Goal: Information Seeking & Learning: Check status

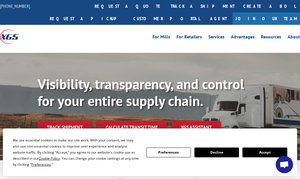
click at [166, 7] on link "track a shipment" at bounding box center [202, 6] width 73 height 12
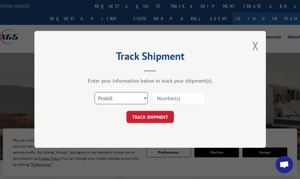
click at [144, 99] on select "Select category... Probill BOL PO" at bounding box center [120, 98] width 53 height 12
select select "bol"
click at [94, 92] on select "Select category... Probill BOL PO" at bounding box center [120, 98] width 53 height 12
click at [163, 97] on input at bounding box center [178, 98] width 53 height 12
paste input "5969590"
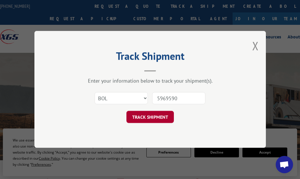
type input "5969590"
click at [148, 117] on button "TRACK SHIPMENT" at bounding box center [149, 117] width 47 height 12
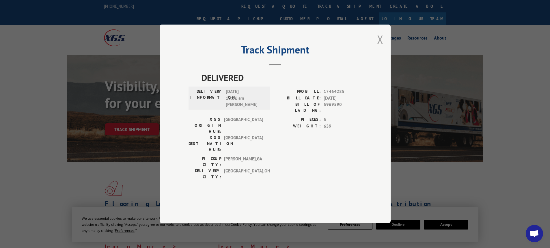
click at [381, 47] on button "Close modal" at bounding box center [380, 39] width 6 height 15
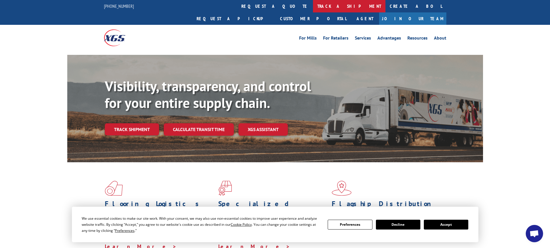
click at [313, 4] on link "track a shipment" at bounding box center [349, 6] width 73 height 12
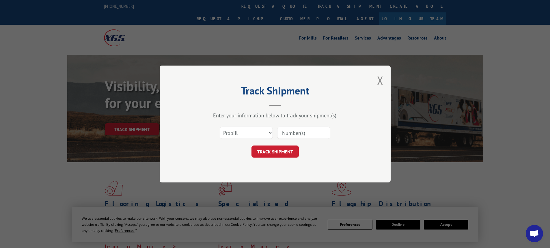
drag, startPoint x: 154, startPoint y: 41, endPoint x: 170, endPoint y: 49, distance: 18.1
click at [154, 41] on div "Track Shipment Enter your information below to track your shipment(s). Select c…" at bounding box center [275, 124] width 550 height 248
click at [307, 135] on input at bounding box center [303, 133] width 53 height 12
type input "17464285"
click at [280, 153] on button "TRACK SHIPMENT" at bounding box center [275, 152] width 47 height 12
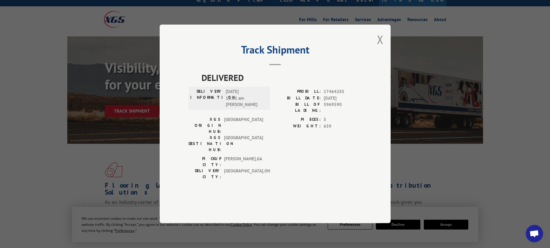
scroll to position [29, 0]
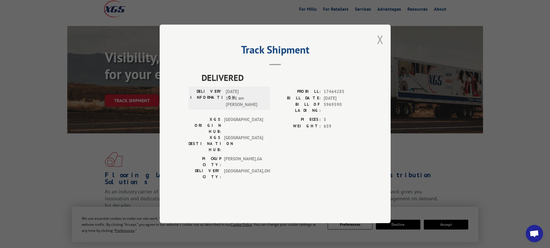
click at [380, 47] on button "Close modal" at bounding box center [380, 39] width 6 height 15
